Goal: Transaction & Acquisition: Obtain resource

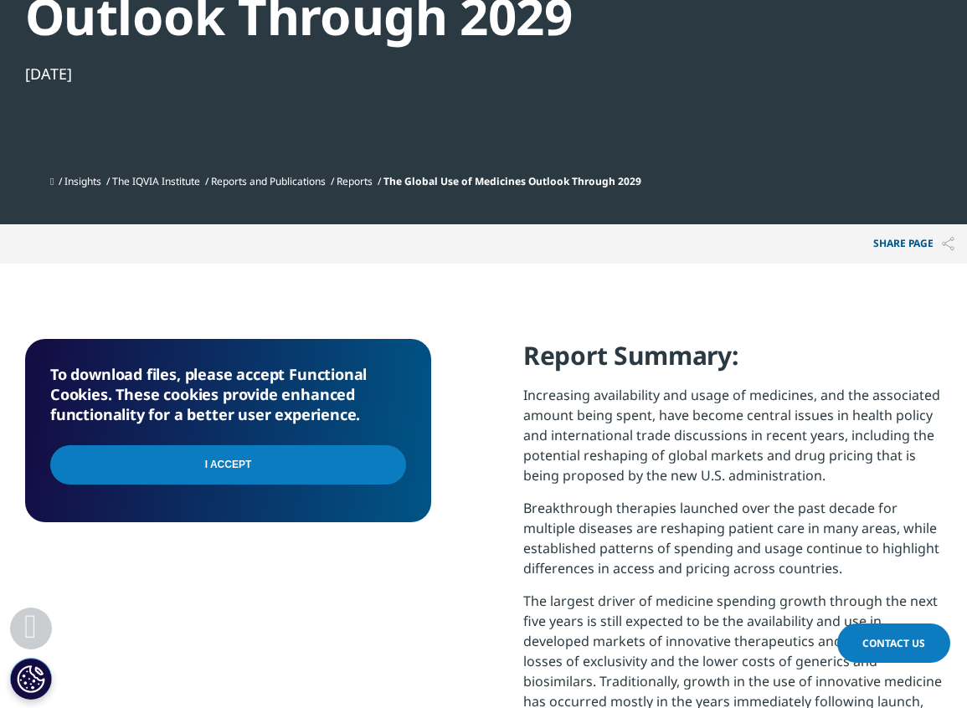
scroll to position [747, 0]
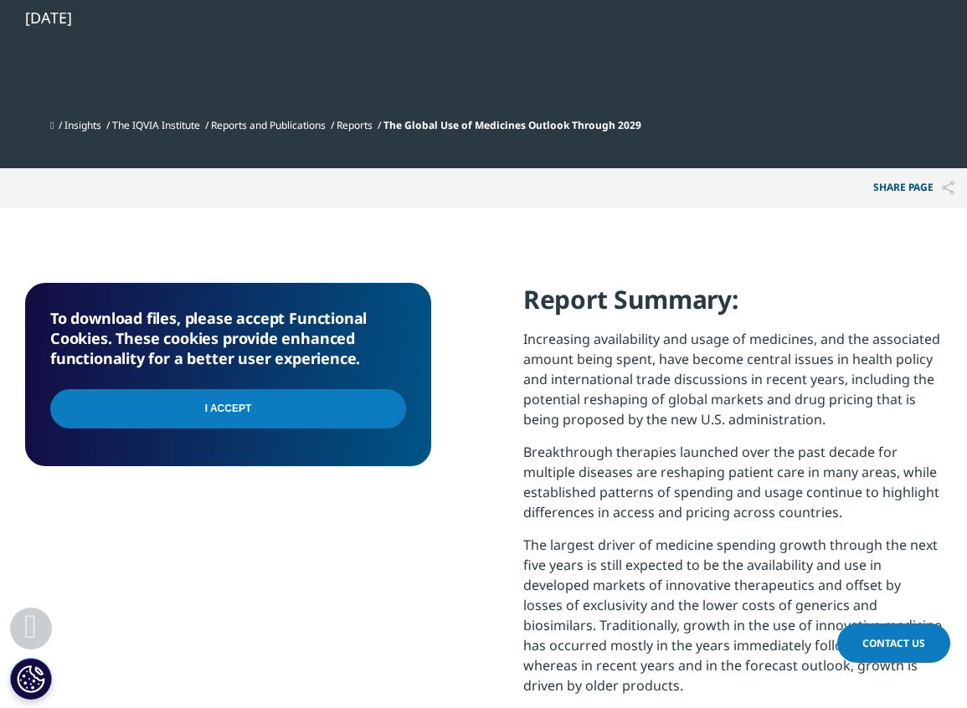
click at [213, 412] on input "I Accept" at bounding box center [228, 408] width 356 height 39
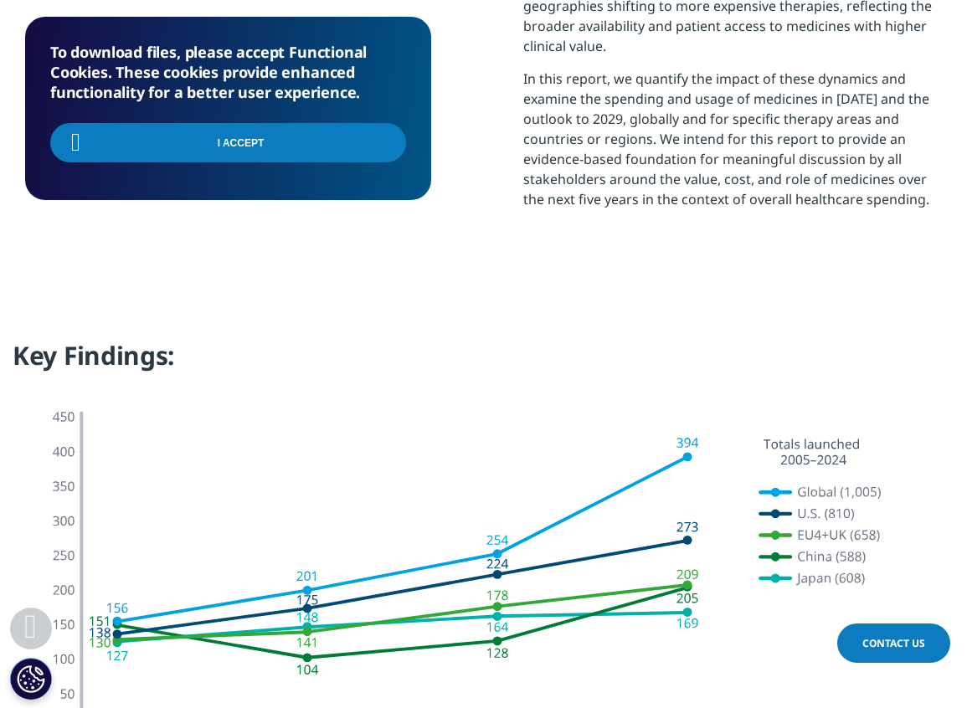
scroll to position [1468, 0]
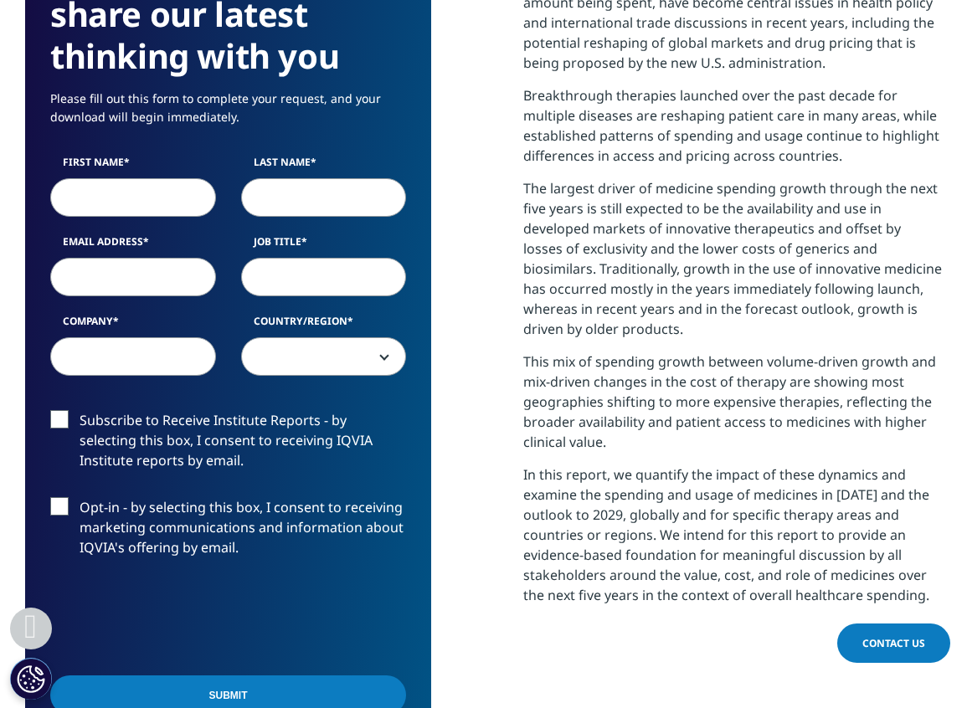
scroll to position [1110, 0]
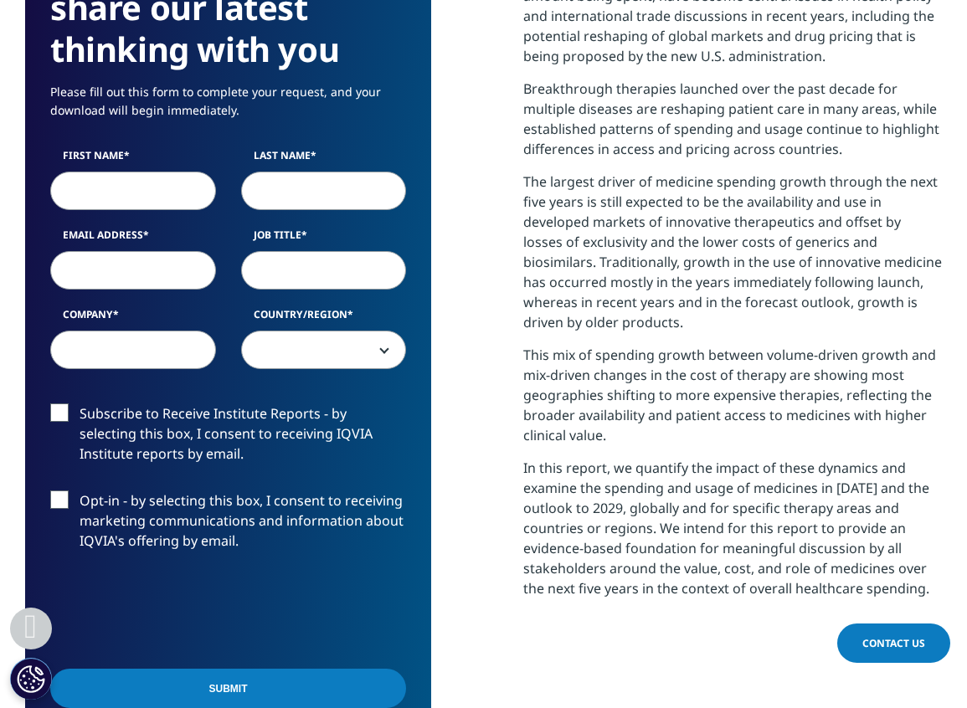
click at [93, 186] on input "First Name" at bounding box center [133, 191] width 166 height 39
type input "Erin"
type input "Lopata"
type input "erin.lopata@precisionvh.com"
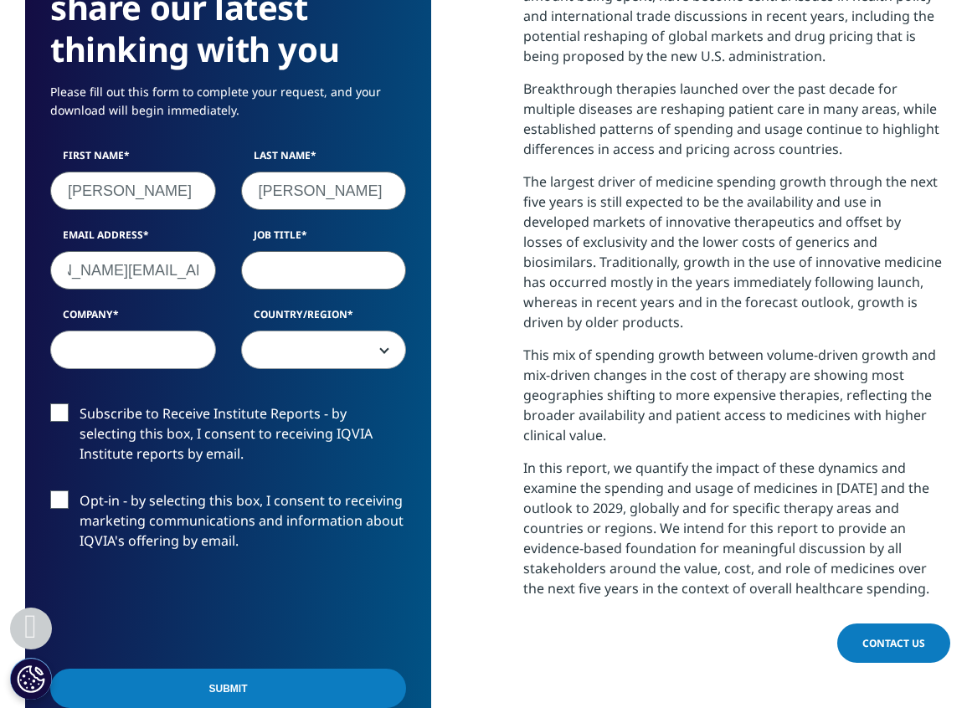
scroll to position [0, 0]
type input "VP"
type input "PAQ"
click at [277, 342] on span at bounding box center [324, 350] width 164 height 39
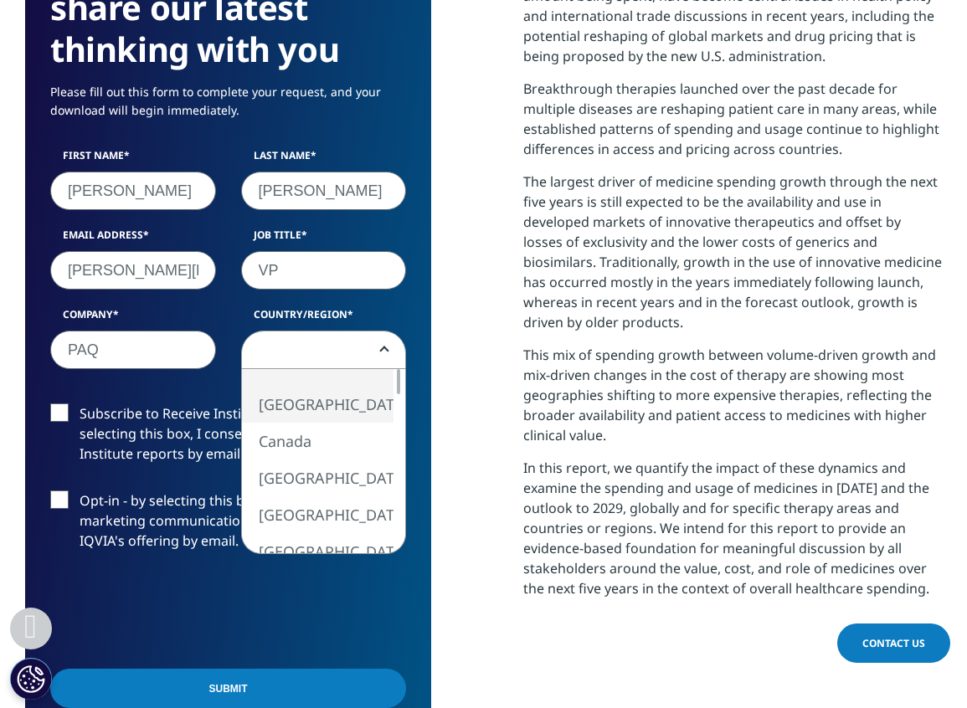
drag, startPoint x: 296, startPoint y: 401, endPoint x: 304, endPoint y: 379, distance: 23.0
select select "[GEOGRAPHIC_DATA]"
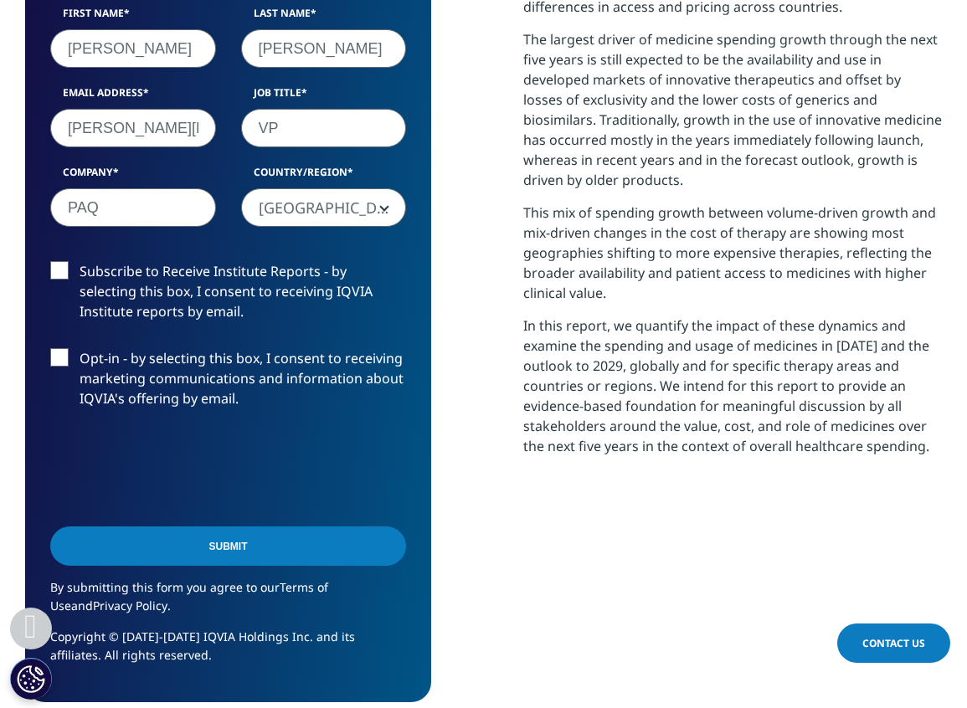
scroll to position [1253, 0]
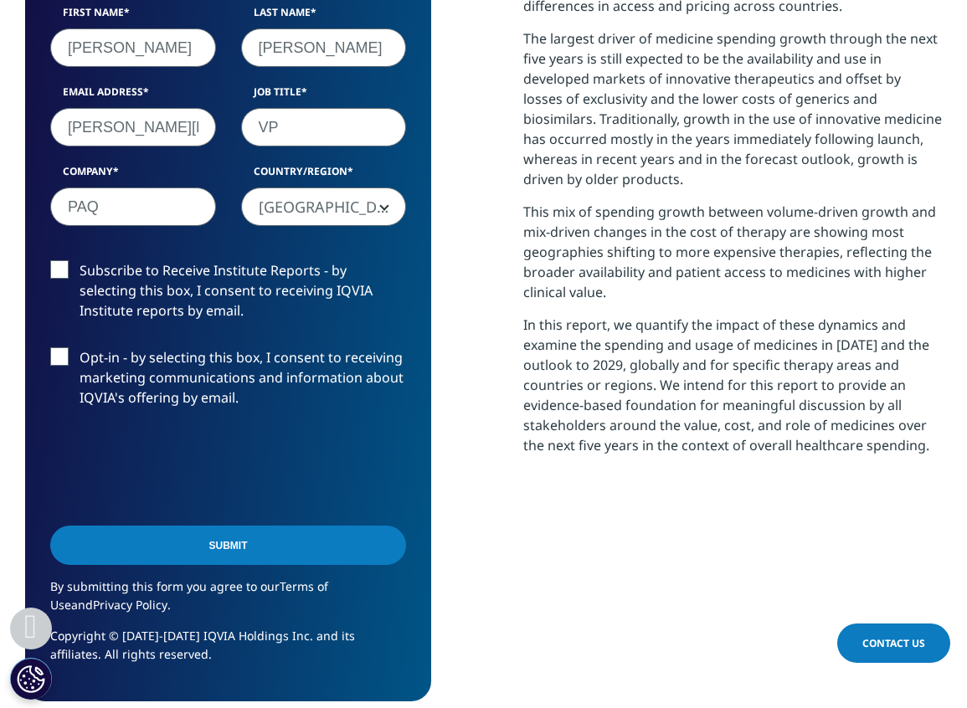
click at [313, 555] on input "Submit" at bounding box center [228, 545] width 356 height 39
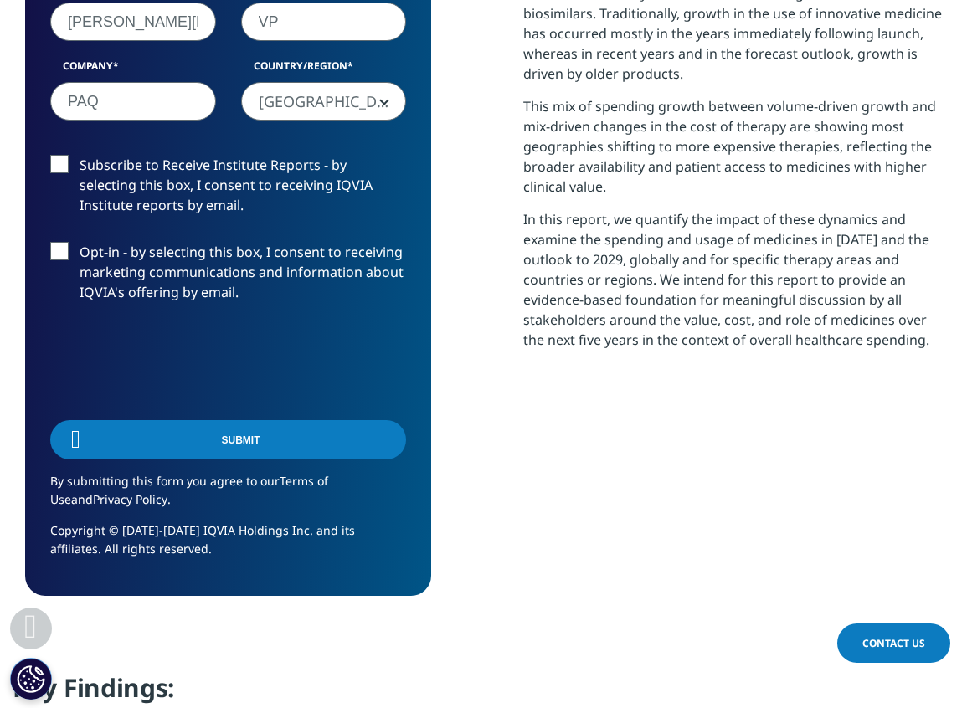
scroll to position [733, 917]
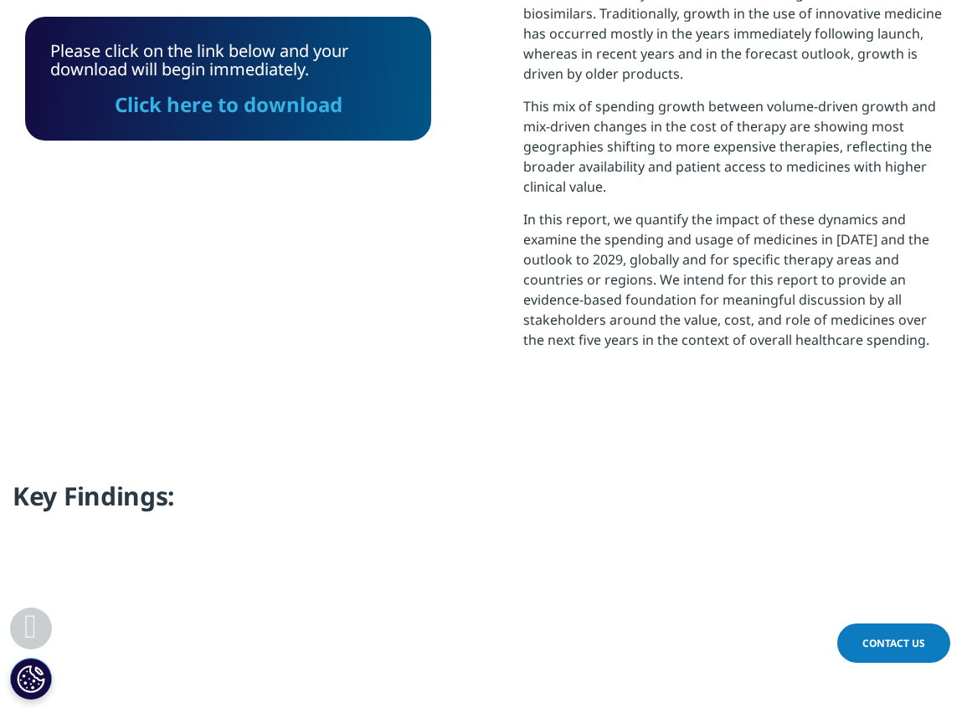
click at [238, 97] on link "Click here to download" at bounding box center [229, 104] width 228 height 28
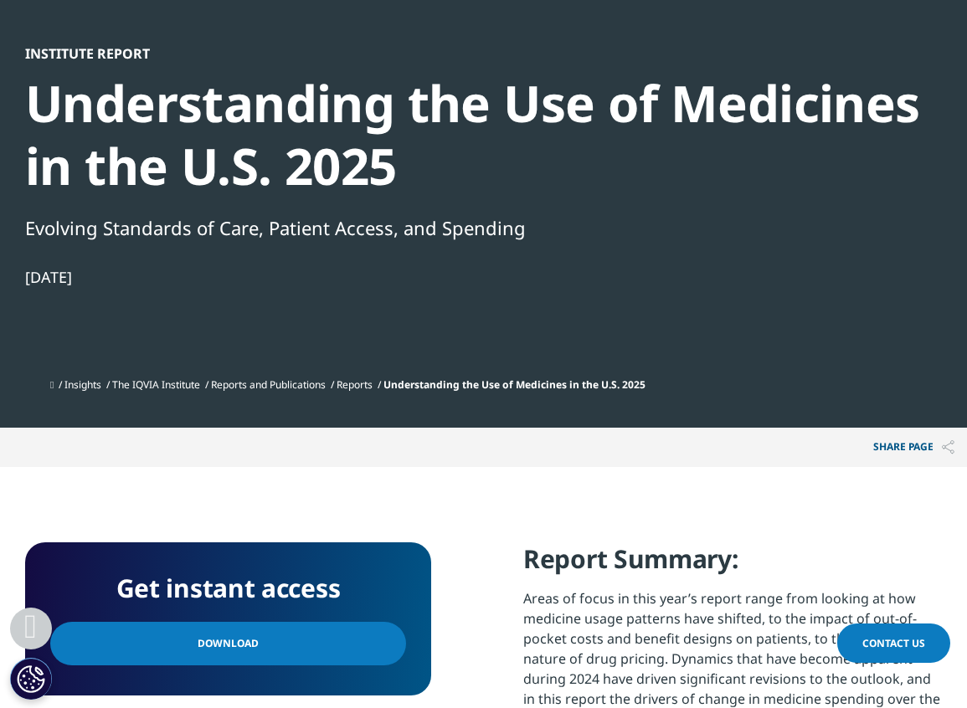
scroll to position [597, 0]
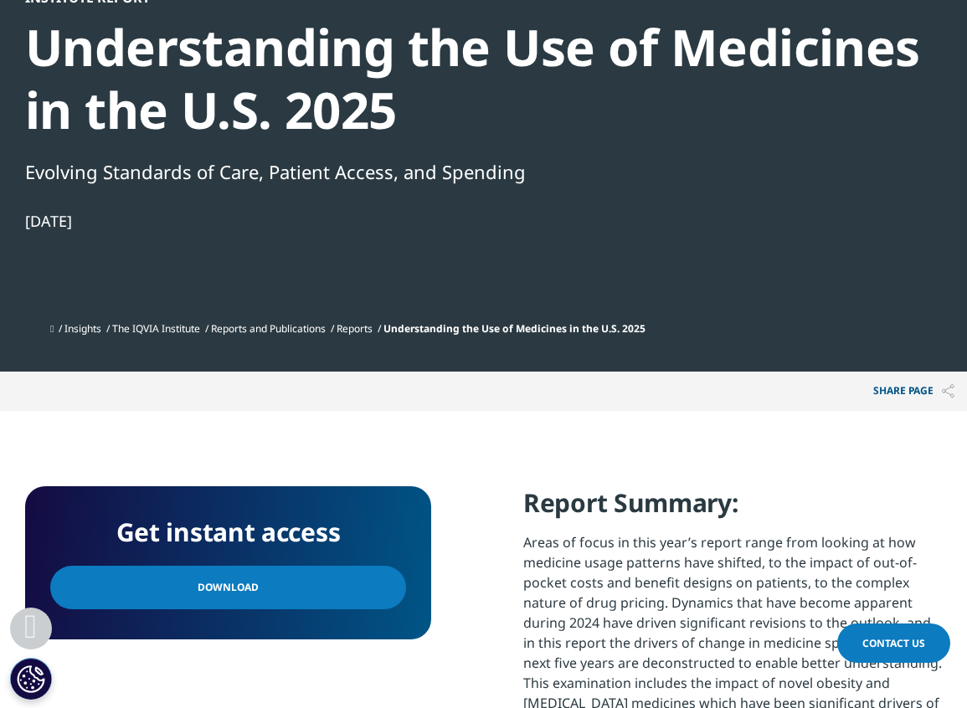
click at [235, 574] on link "Download" at bounding box center [228, 588] width 356 height 44
